Goal: Check status: Check status

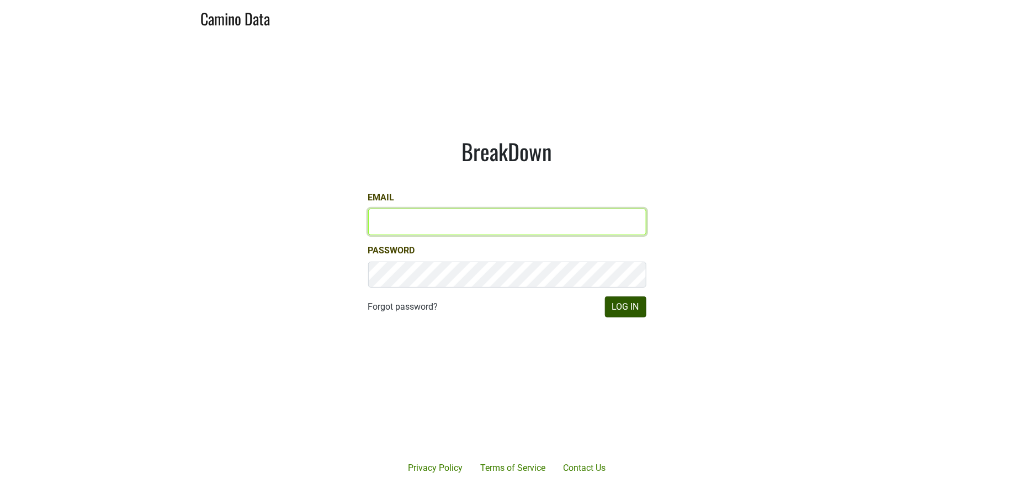
type input "jill@matthiasson.com"
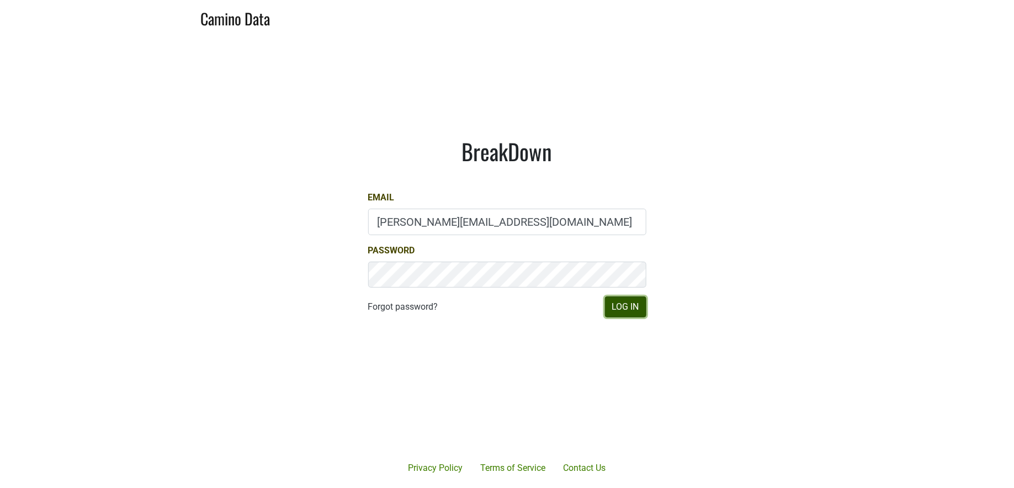
click at [616, 309] on button "Log In" at bounding box center [625, 307] width 41 height 21
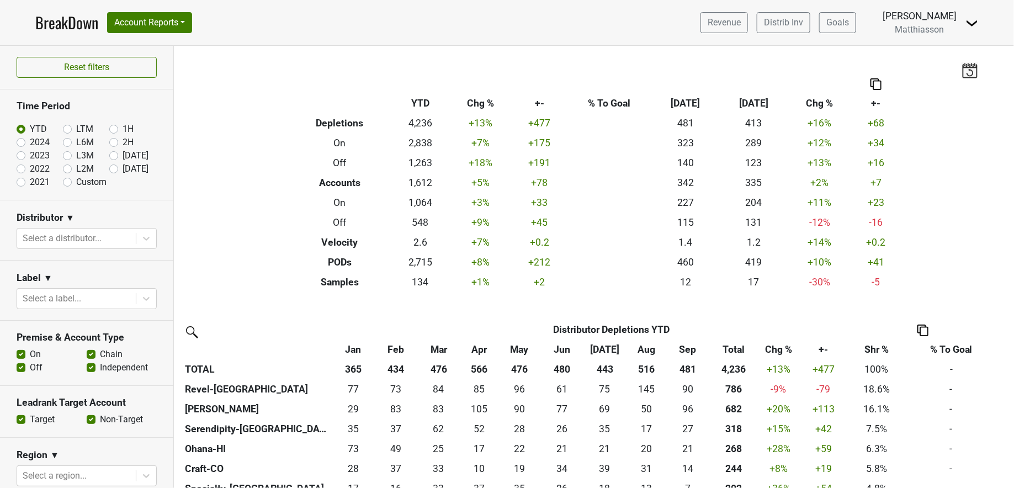
click at [123, 168] on label "[DATE]" at bounding box center [136, 168] width 26 height 13
click at [109, 168] on input "[DATE]" at bounding box center [131, 167] width 44 height 11
radio input "true"
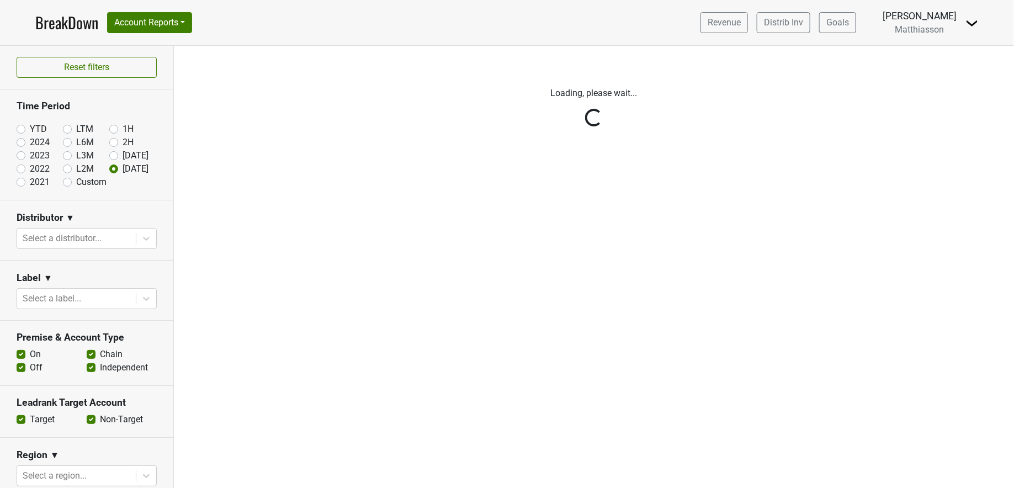
click at [94, 236] on div "Reset filters Time Period YTD LTM 1H 2024 L6M 2H 2023 L3M Sep '25 2022 L2M Oct …" at bounding box center [87, 267] width 174 height 442
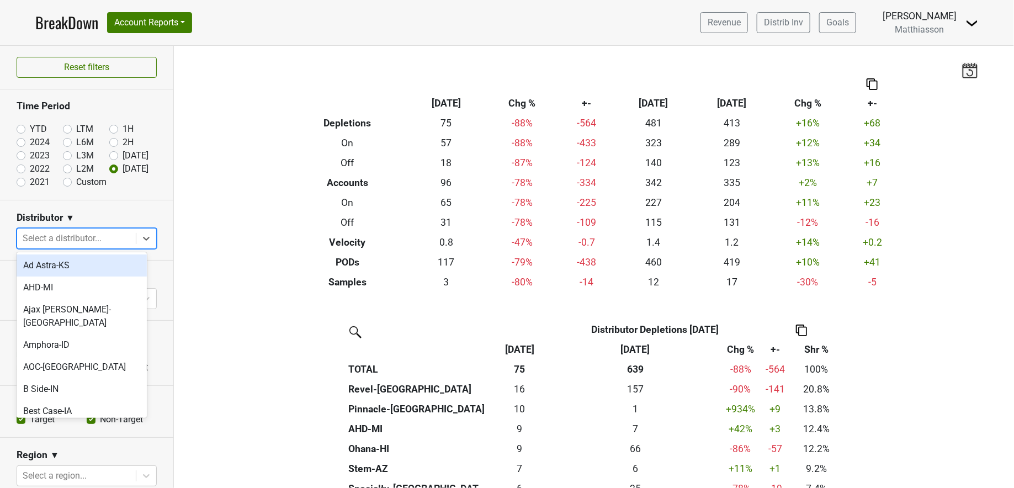
click at [94, 236] on div at bounding box center [77, 238] width 108 height 15
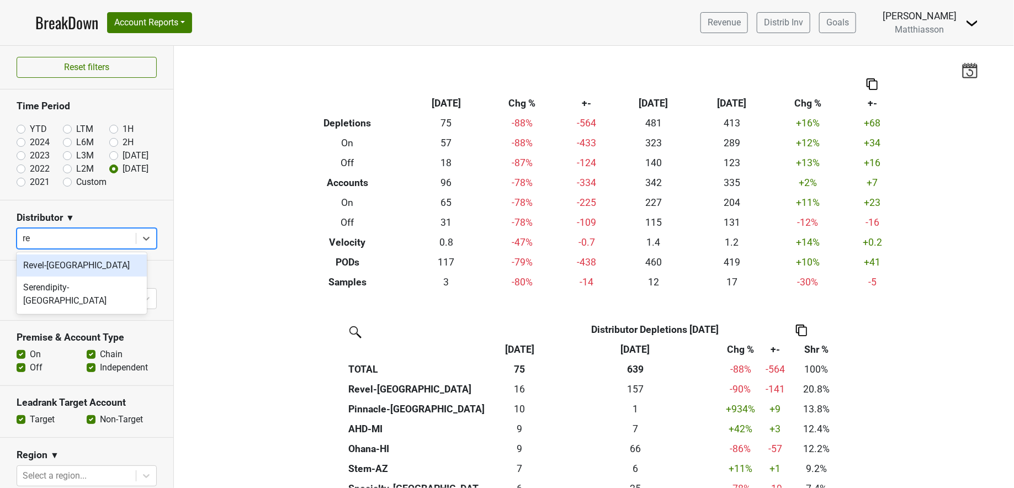
type input "rev"
click at [84, 271] on div "Revel-[GEOGRAPHIC_DATA]" at bounding box center [82, 266] width 130 height 22
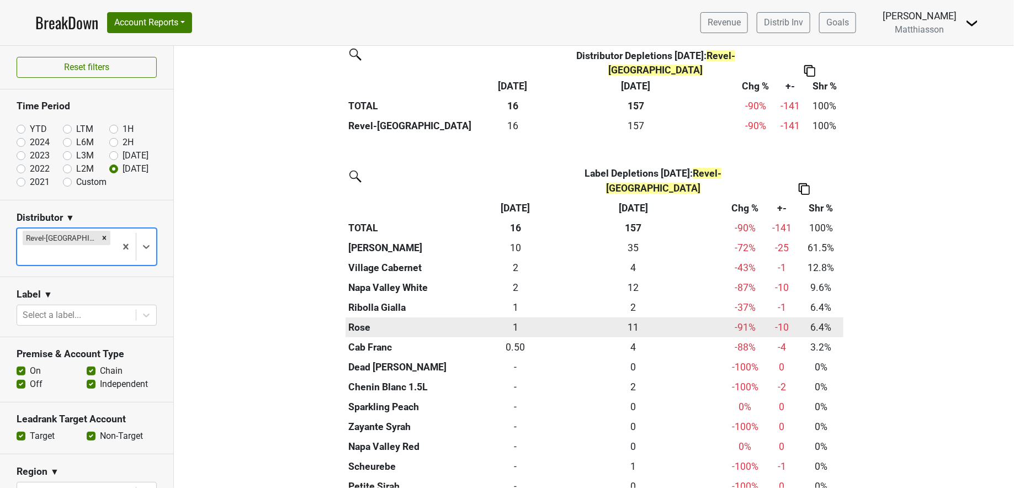
scroll to position [279, 0]
